Goal: Find specific page/section: Find specific page/section

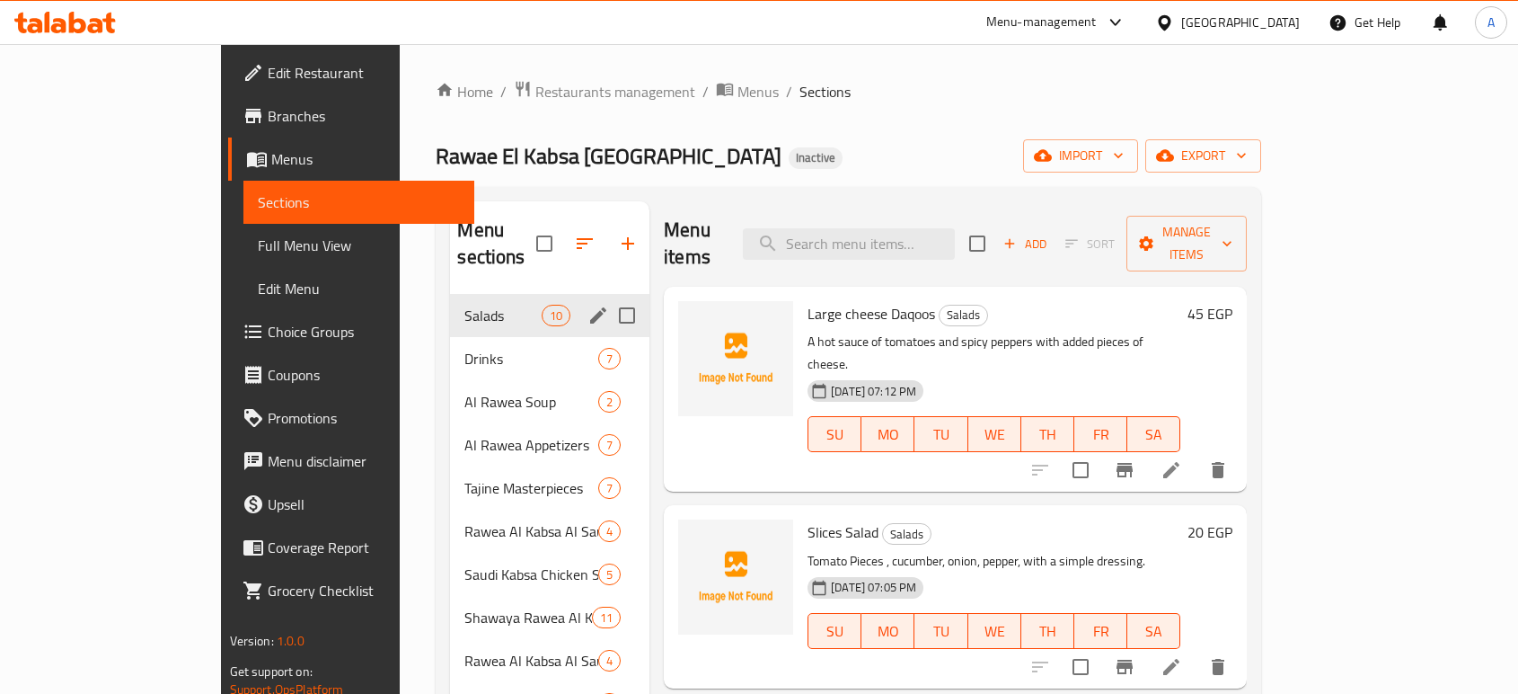
scroll to position [51, 0]
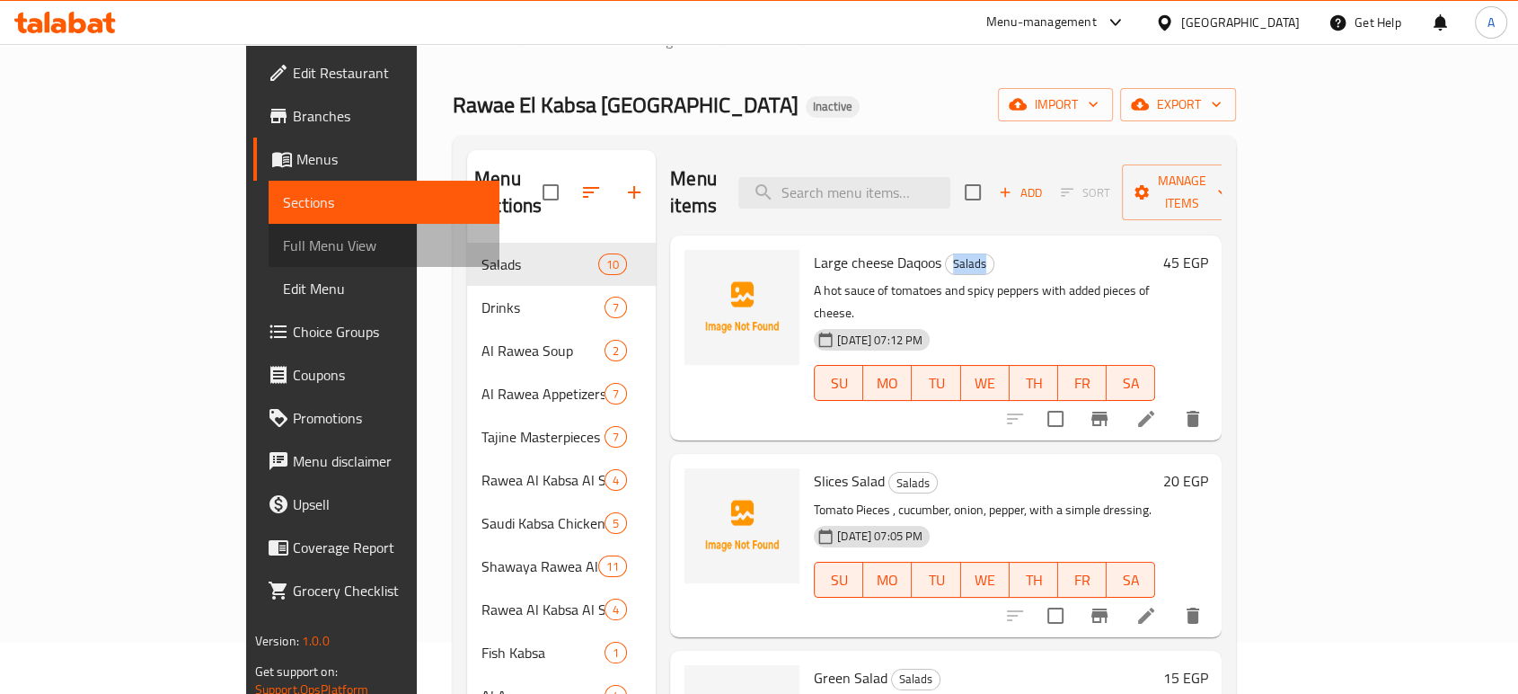
click at [269, 257] on link "Full Menu View" at bounding box center [384, 245] width 231 height 43
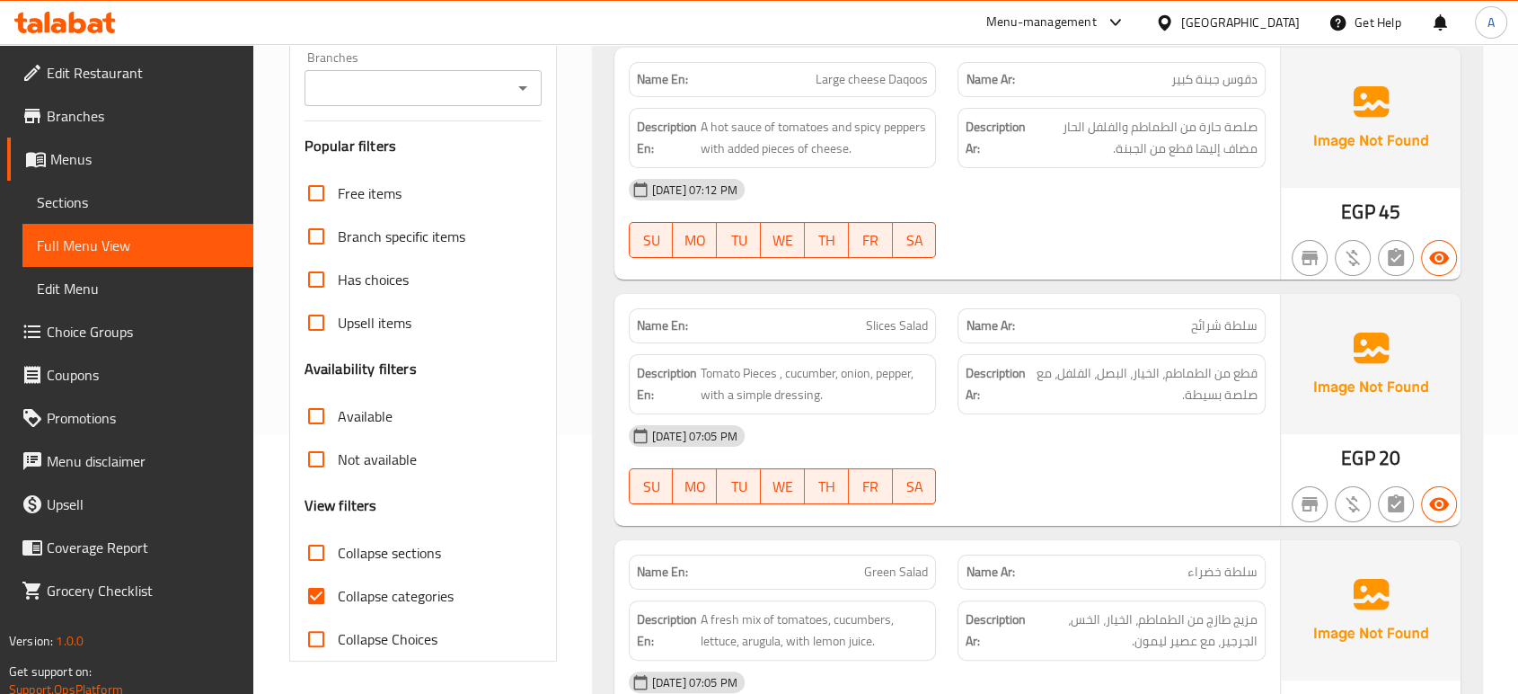
scroll to position [259, 0]
click at [429, 590] on span "Collapse categories" at bounding box center [396, 596] width 116 height 22
click at [338, 590] on input "Collapse categories" at bounding box center [316, 595] width 43 height 43
checkbox input "false"
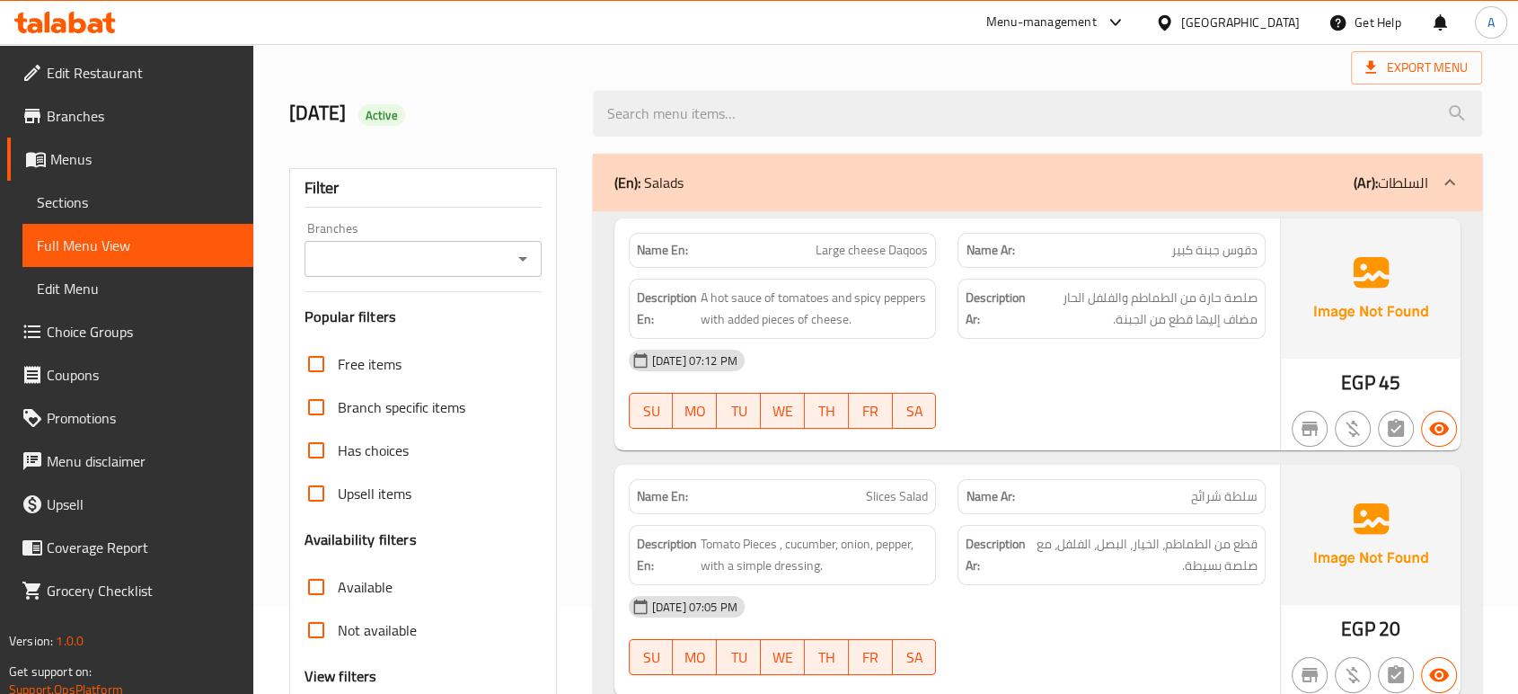
scroll to position [84, 0]
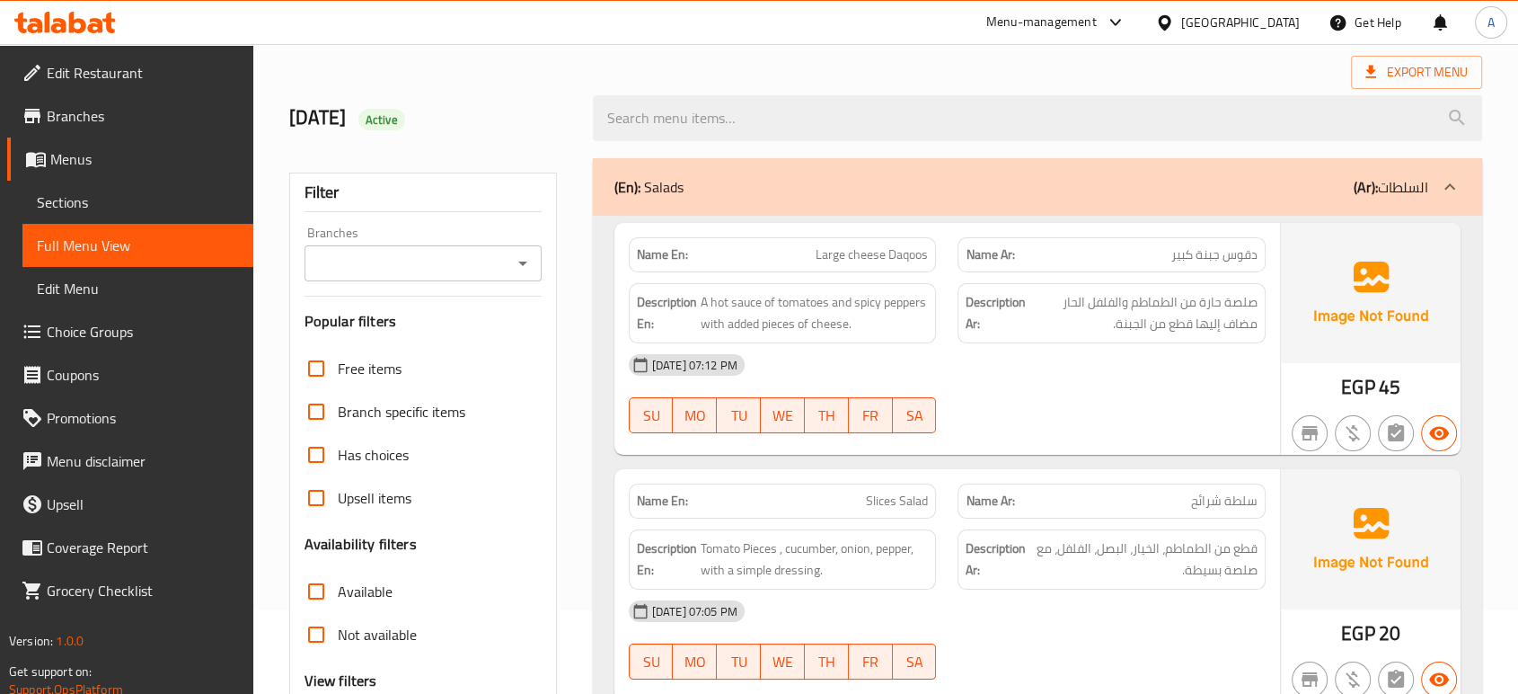
click at [1253, 379] on div "[DATE] 07:12 PM" at bounding box center [947, 364] width 659 height 43
click at [1312, 355] on img at bounding box center [1371, 293] width 180 height 140
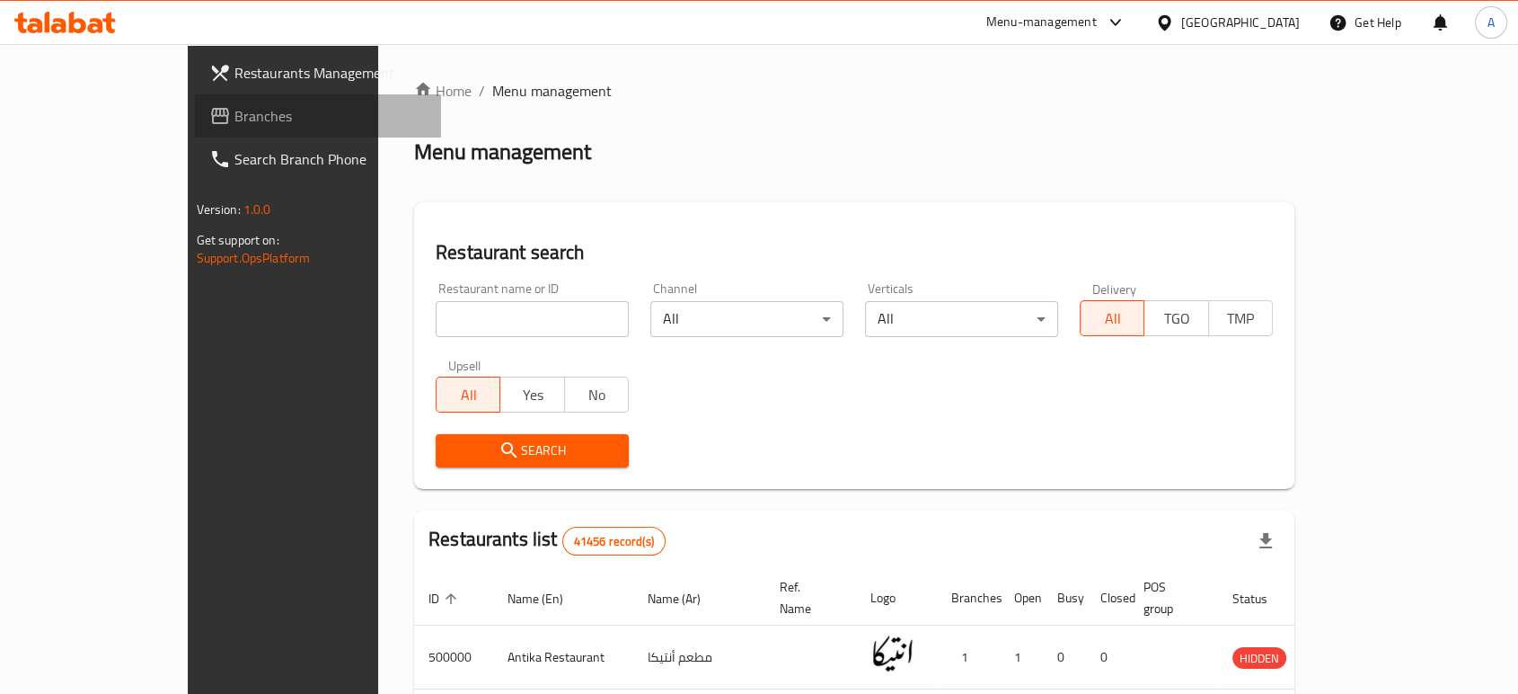
click at [195, 129] on link "Branches" at bounding box center [318, 115] width 246 height 43
